Goal: Task Accomplishment & Management: Complete application form

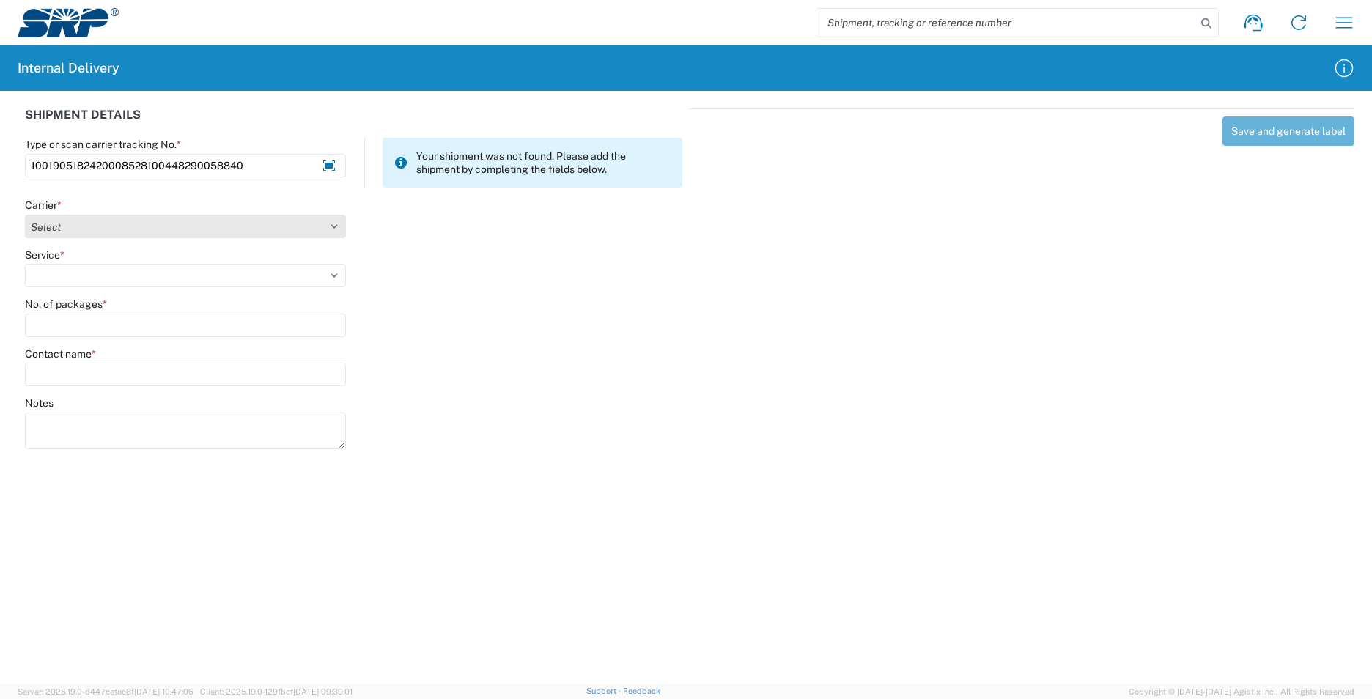
type input "1001905182420008528100448290058840"
click at [335, 227] on select "Select Amazon Logistics ATI Trucking BC Dimerco Logistics Empire Southwest FedE…" at bounding box center [185, 226] width 321 height 23
select select "5"
click at [25, 215] on select "Select Amazon Logistics ATI Trucking BC Dimerco Logistics Empire Southwest FedE…" at bounding box center [185, 226] width 321 height 23
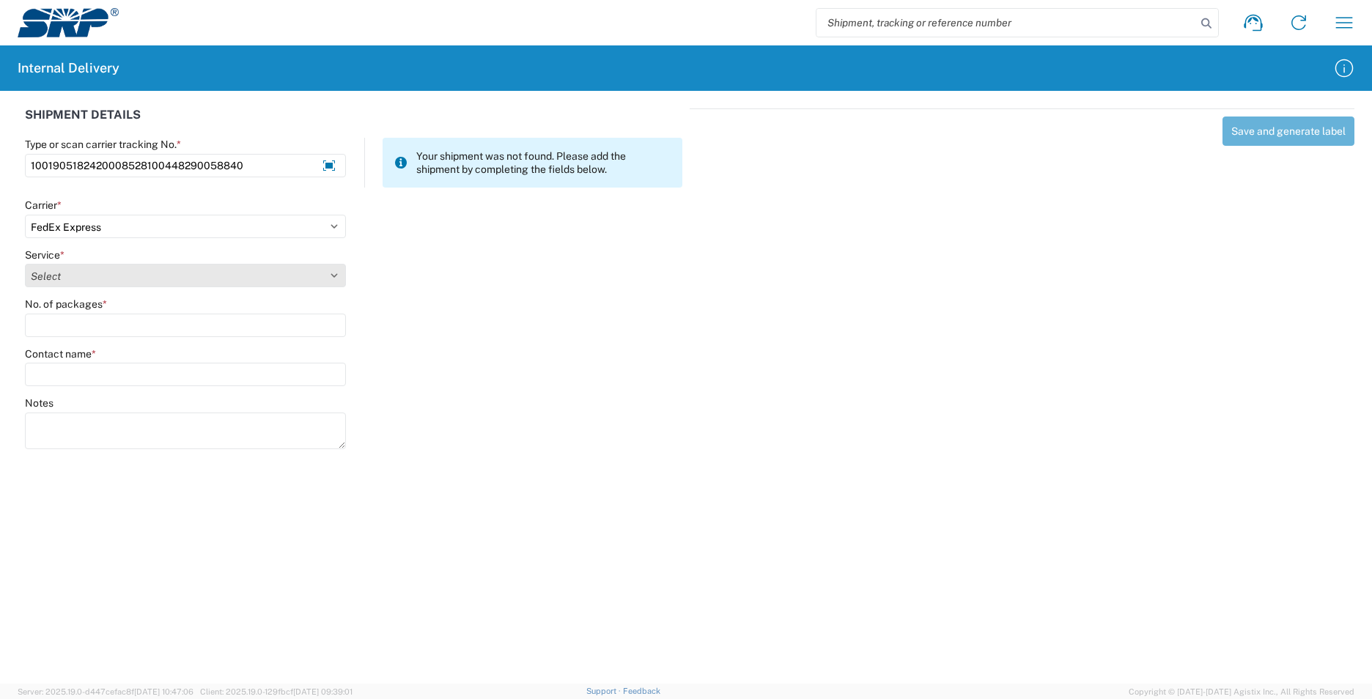
click at [333, 271] on select "Select 1Day Freight 2Day 2Day AM 2Day AM One Rate 2Day Freight 2Day One Rate 3 …" at bounding box center [185, 275] width 321 height 23
select select "7"
click at [25, 264] on select "Select 1Day Freight 2Day 2Day AM 2Day AM One Rate 2Day Freight 2Day One Rate 3 …" at bounding box center [185, 275] width 321 height 23
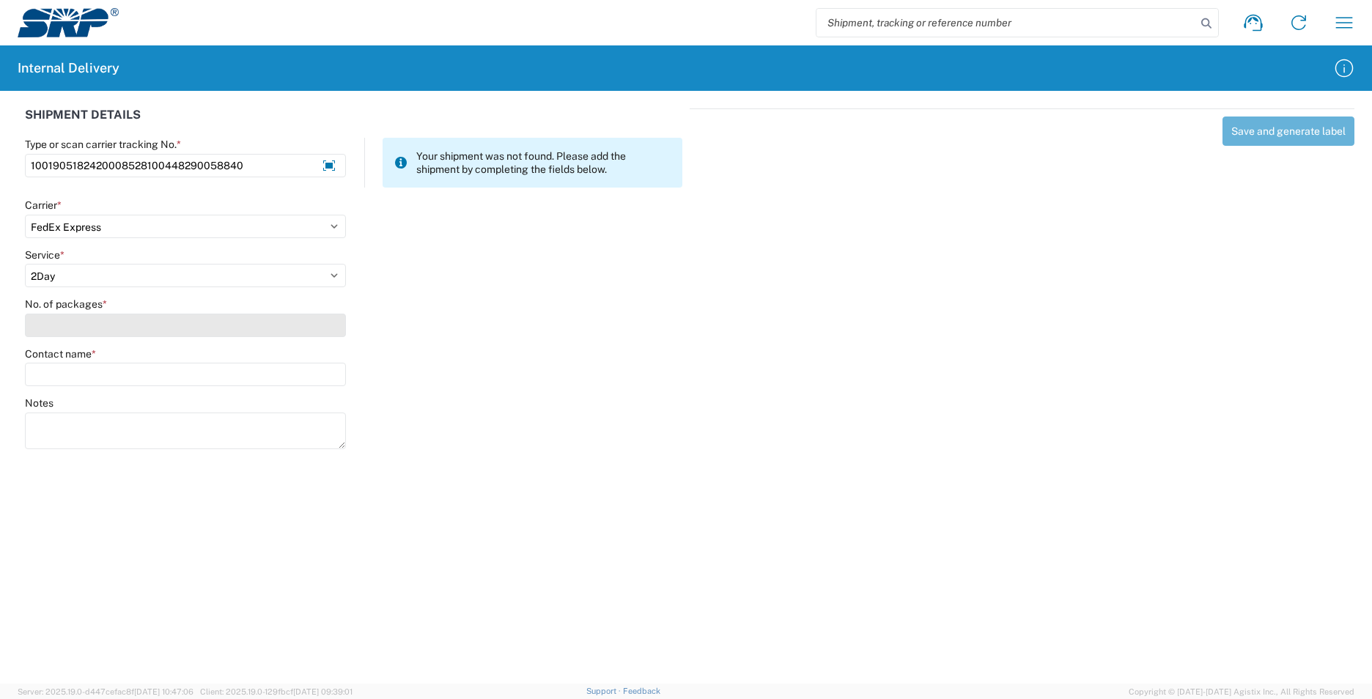
click at [143, 319] on input "No. of packages *" at bounding box center [185, 325] width 321 height 23
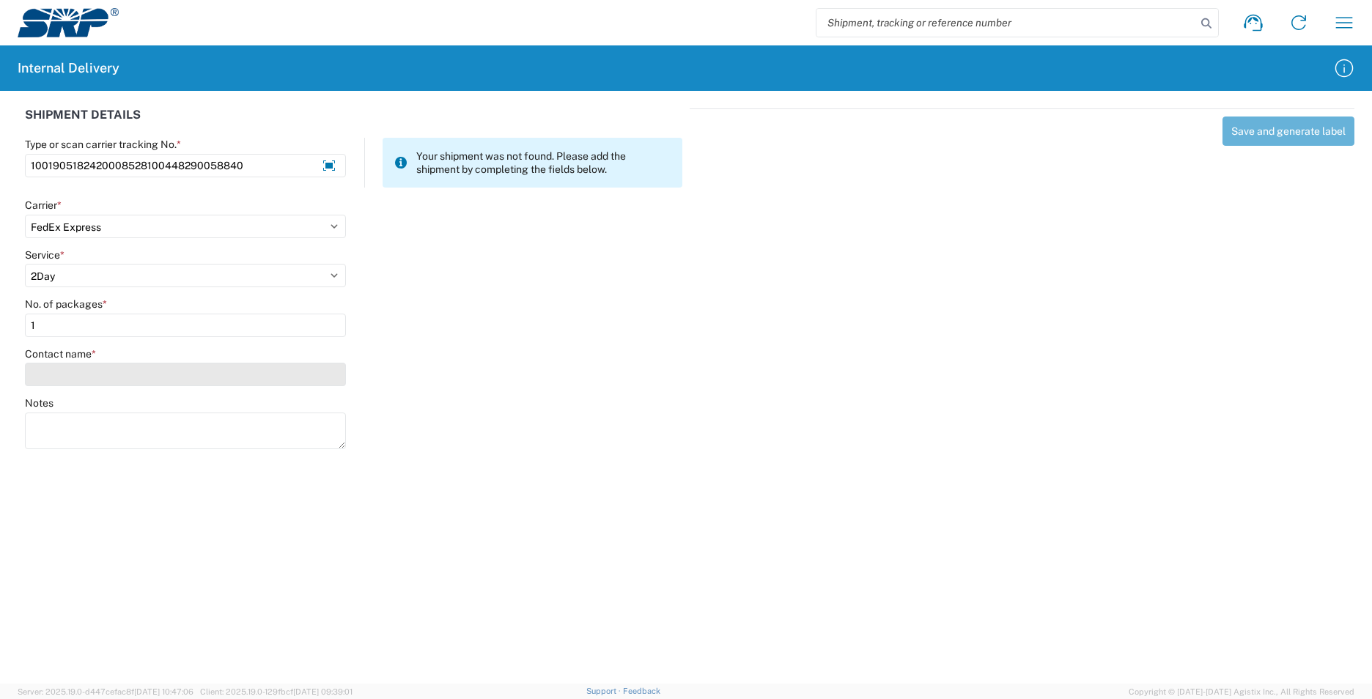
type input "1"
click at [136, 364] on input "Contact name *" at bounding box center [185, 374] width 321 height 23
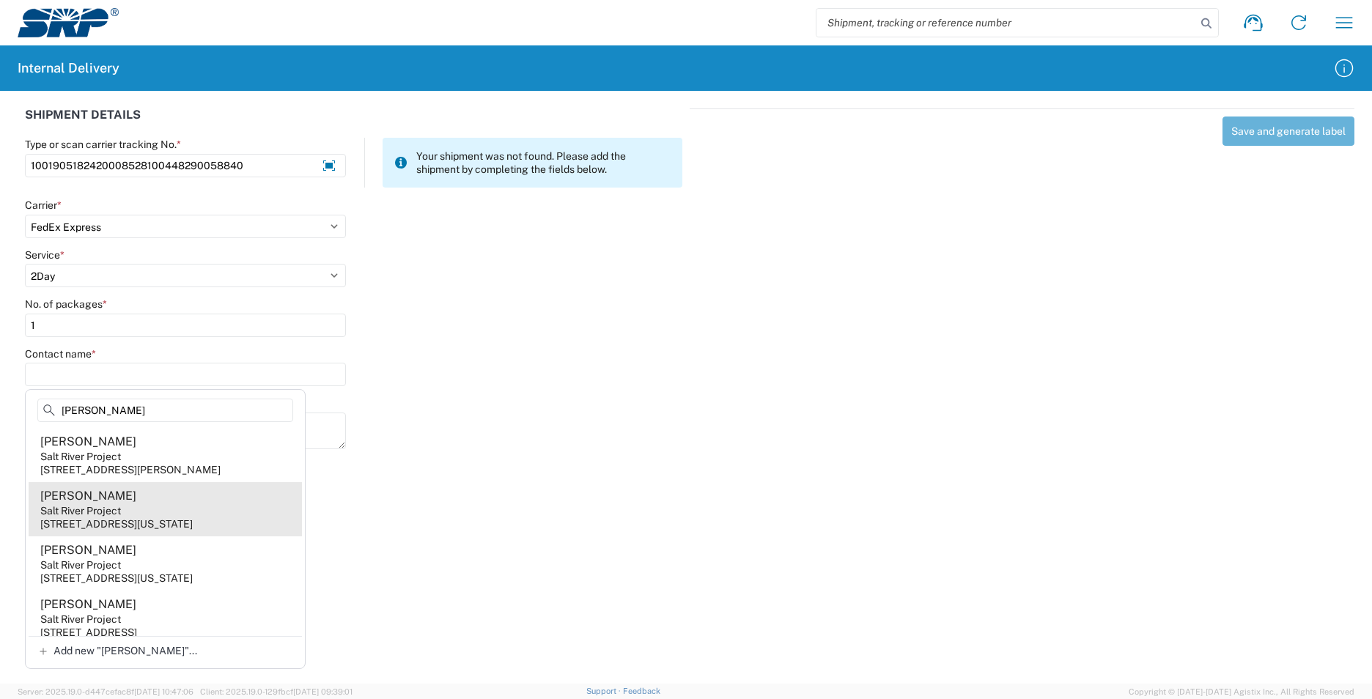
scroll to position [440, 0]
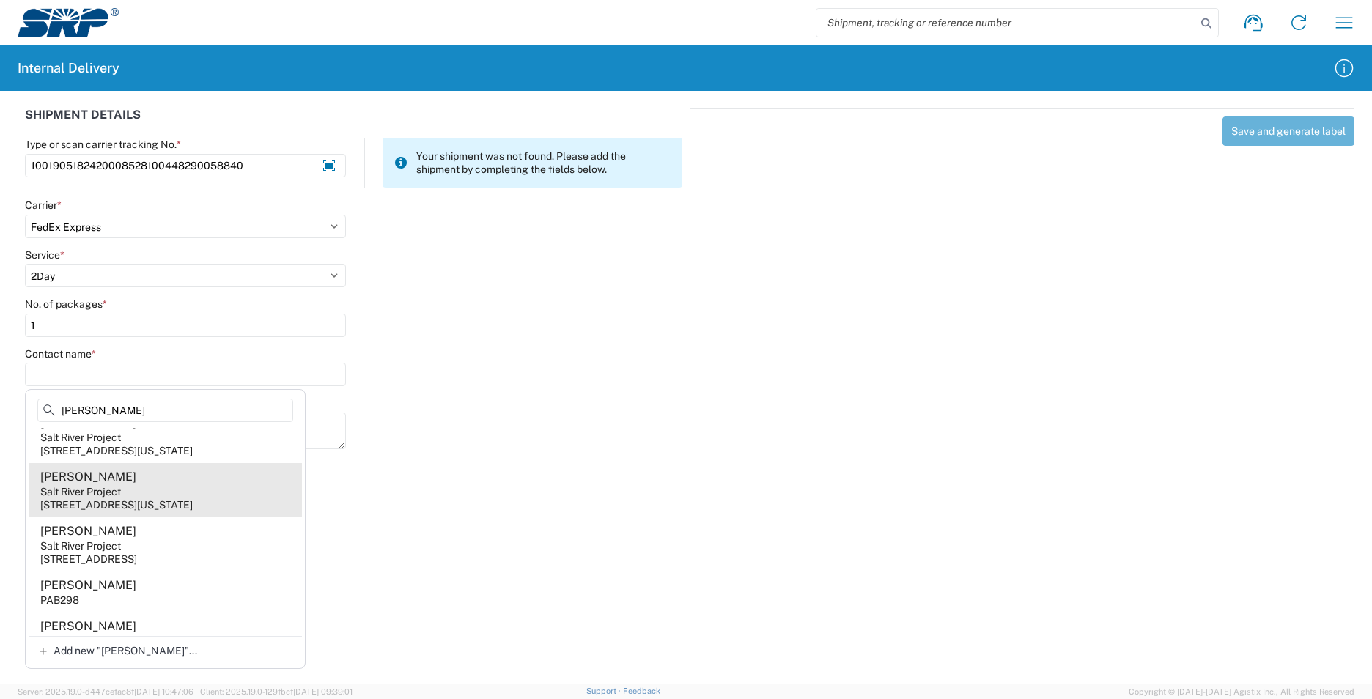
type input "Kevin"
click at [144, 517] on agx-address-suggestion-item "Kevin Goerlich Salt River Project 998 W Washington St, XCT310, Tempe, AZ, 85281…" at bounding box center [165, 490] width 273 height 54
type input "Kevin Goerlich"
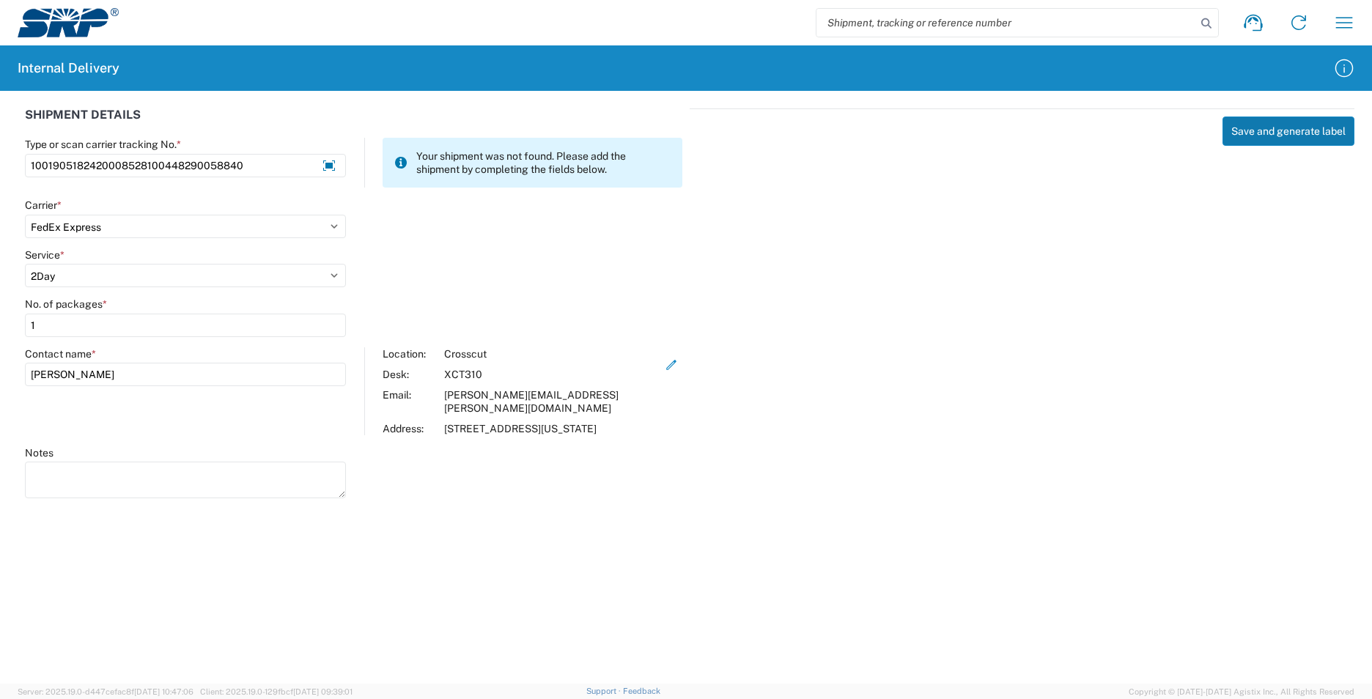
click at [1242, 130] on button "Save and generate label" at bounding box center [1289, 131] width 132 height 29
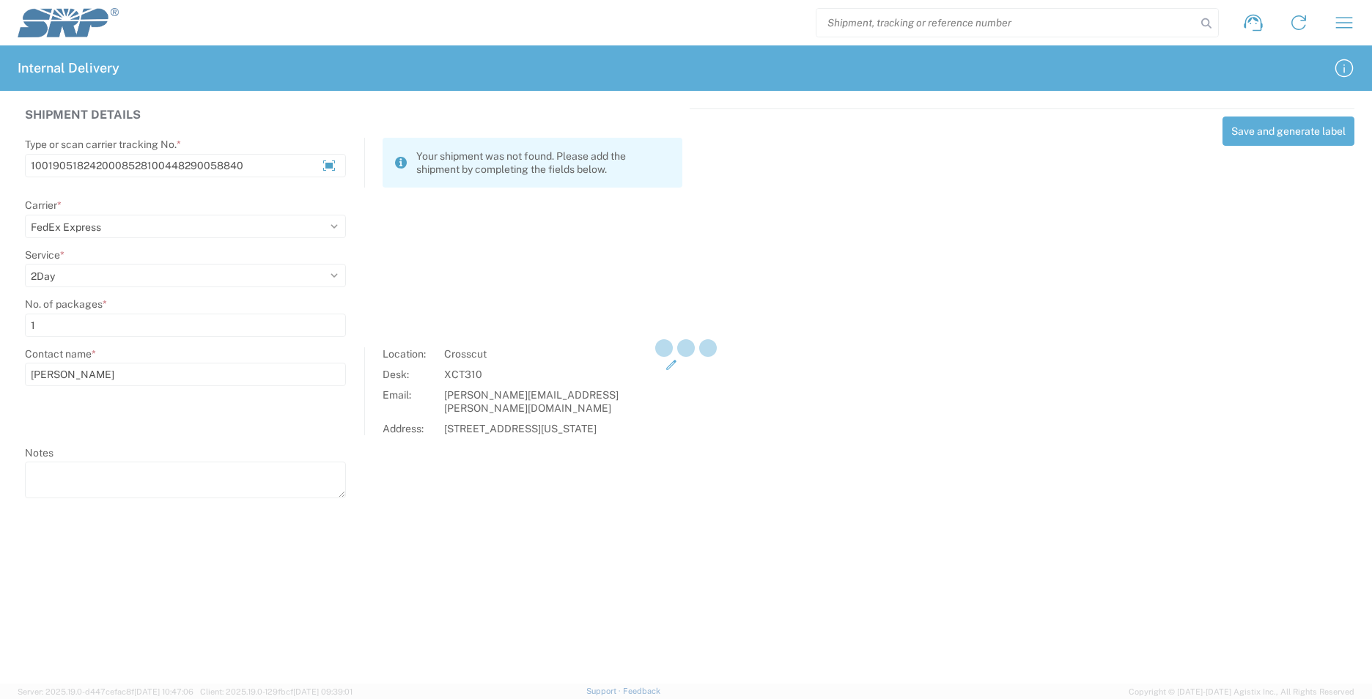
select select
